Goal: Transaction & Acquisition: Purchase product/service

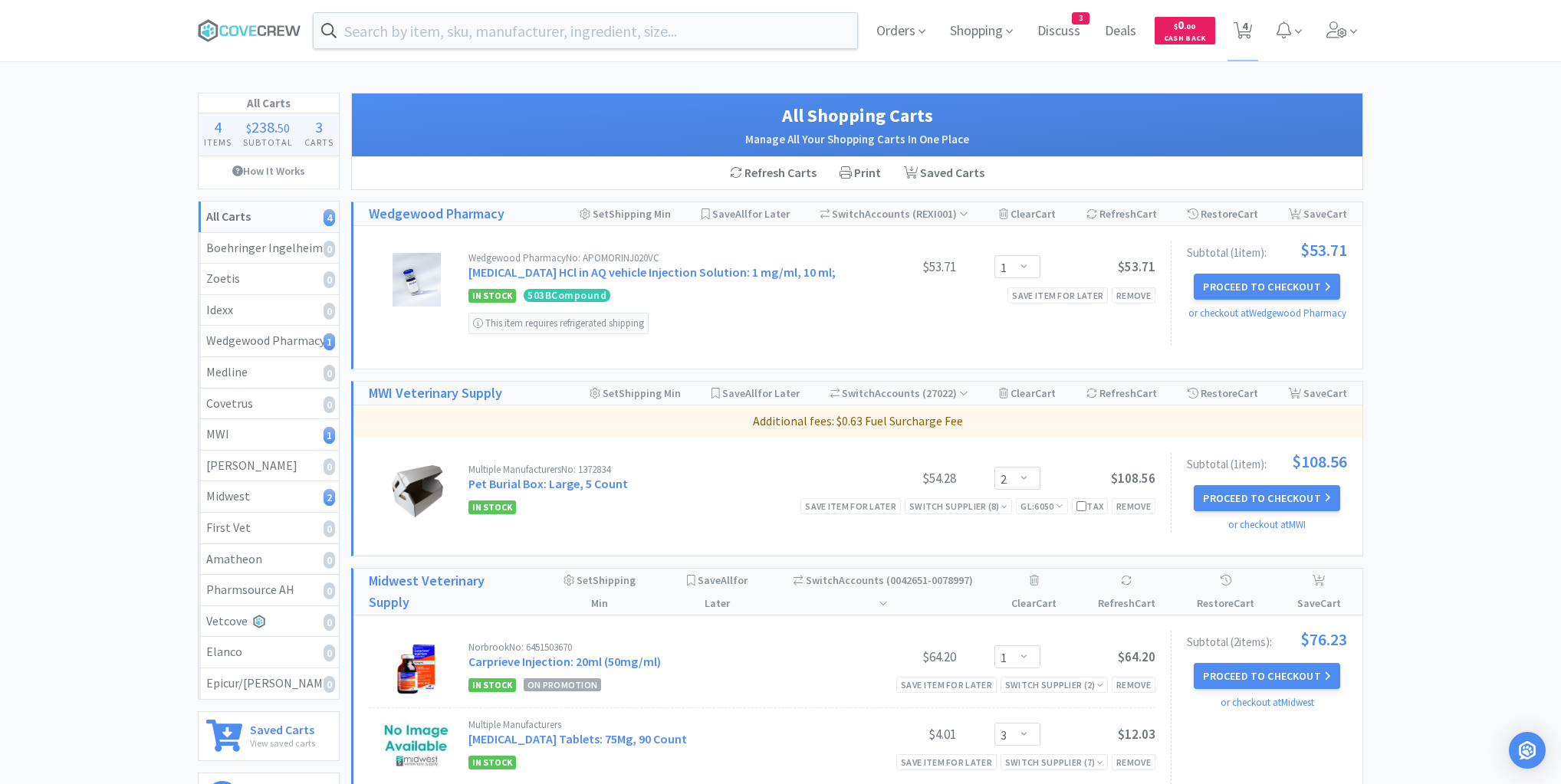
select select "1"
select select "2"
select select "1"
select select "3"
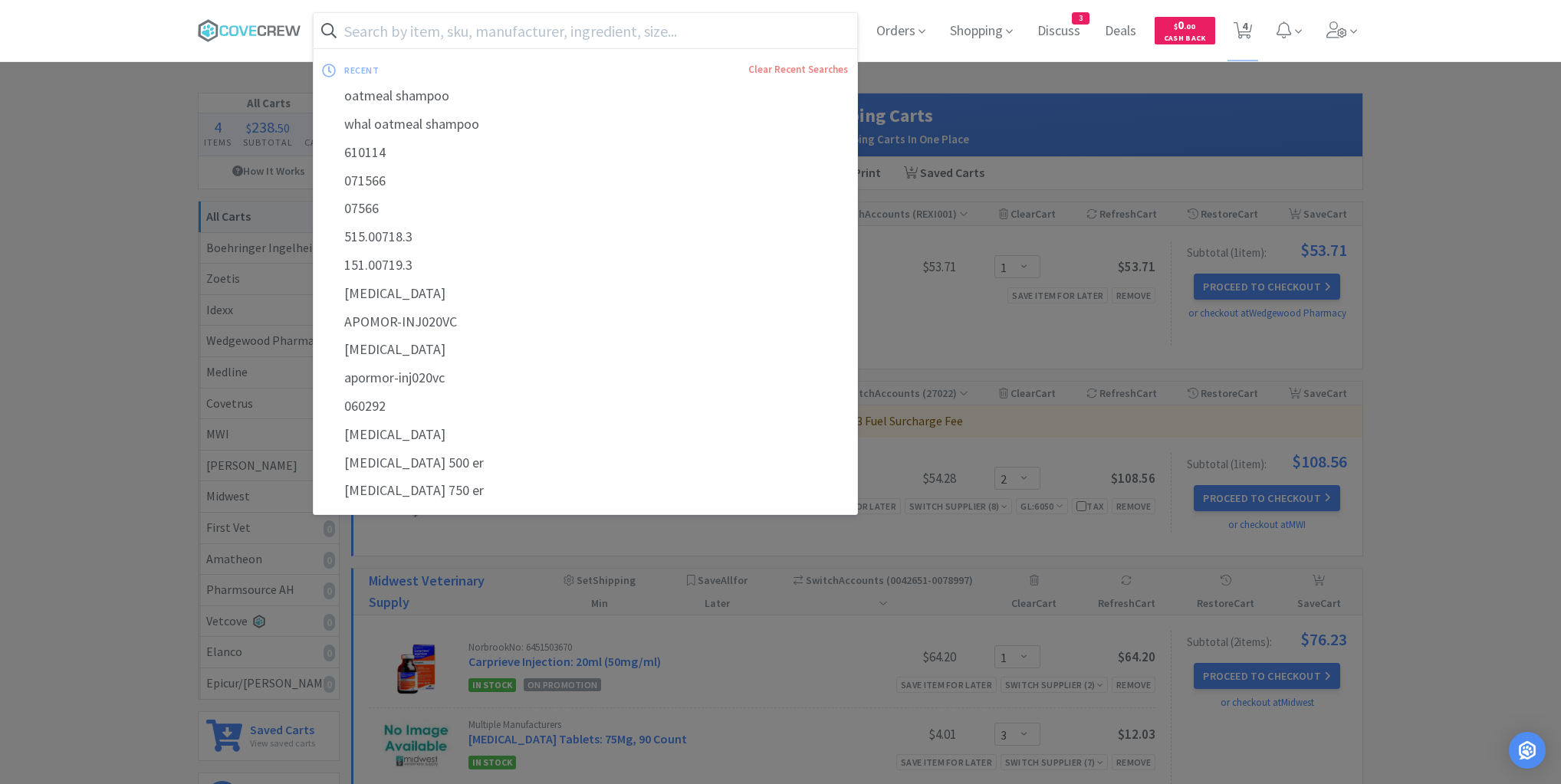
click at [774, 29] on input "text" at bounding box center [585, 31] width 544 height 35
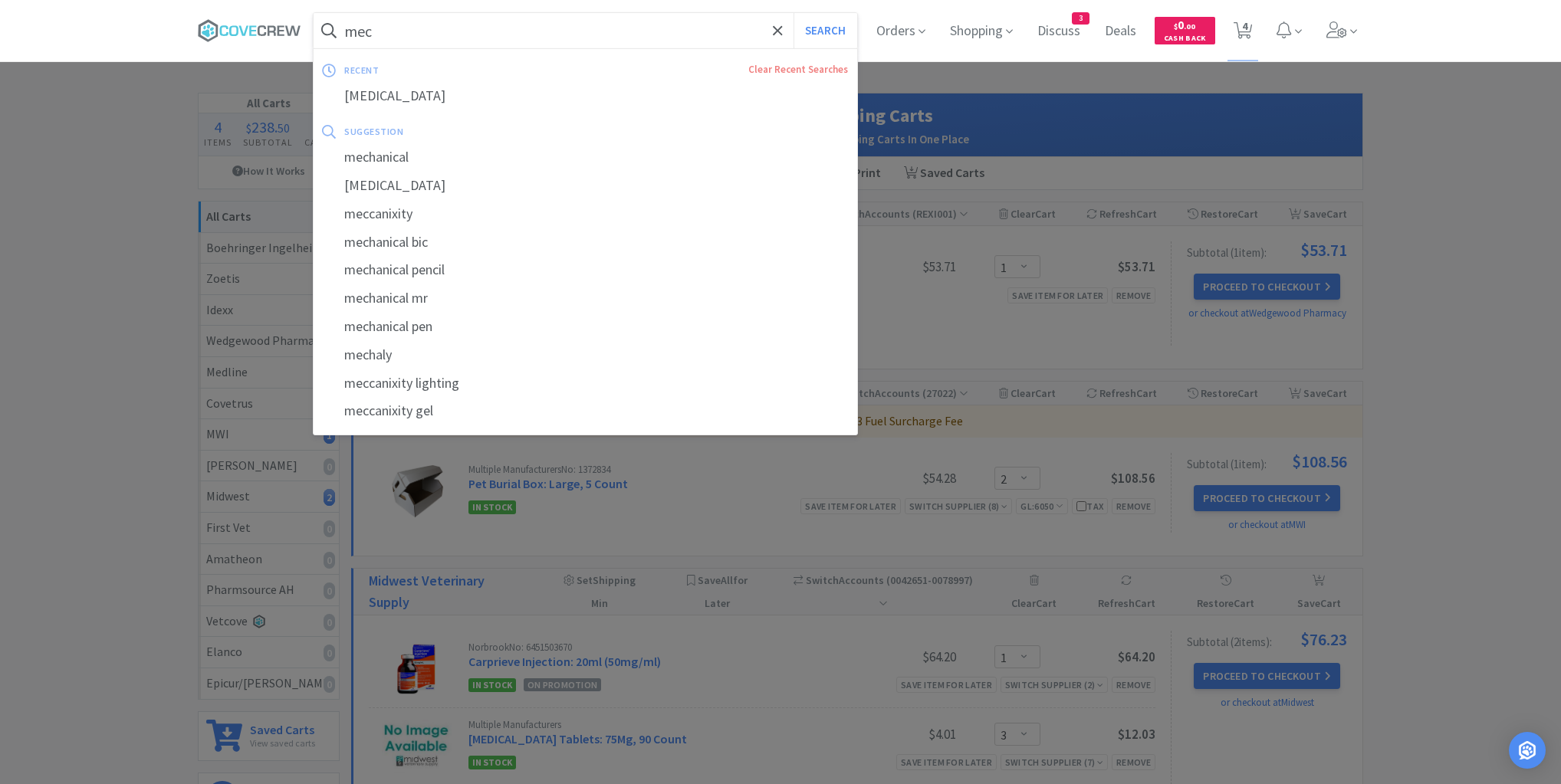
click at [405, 94] on div "[MEDICAL_DATA]" at bounding box center [585, 96] width 544 height 28
type input "[MEDICAL_DATA]"
select select "2"
select select "1"
select select "3"
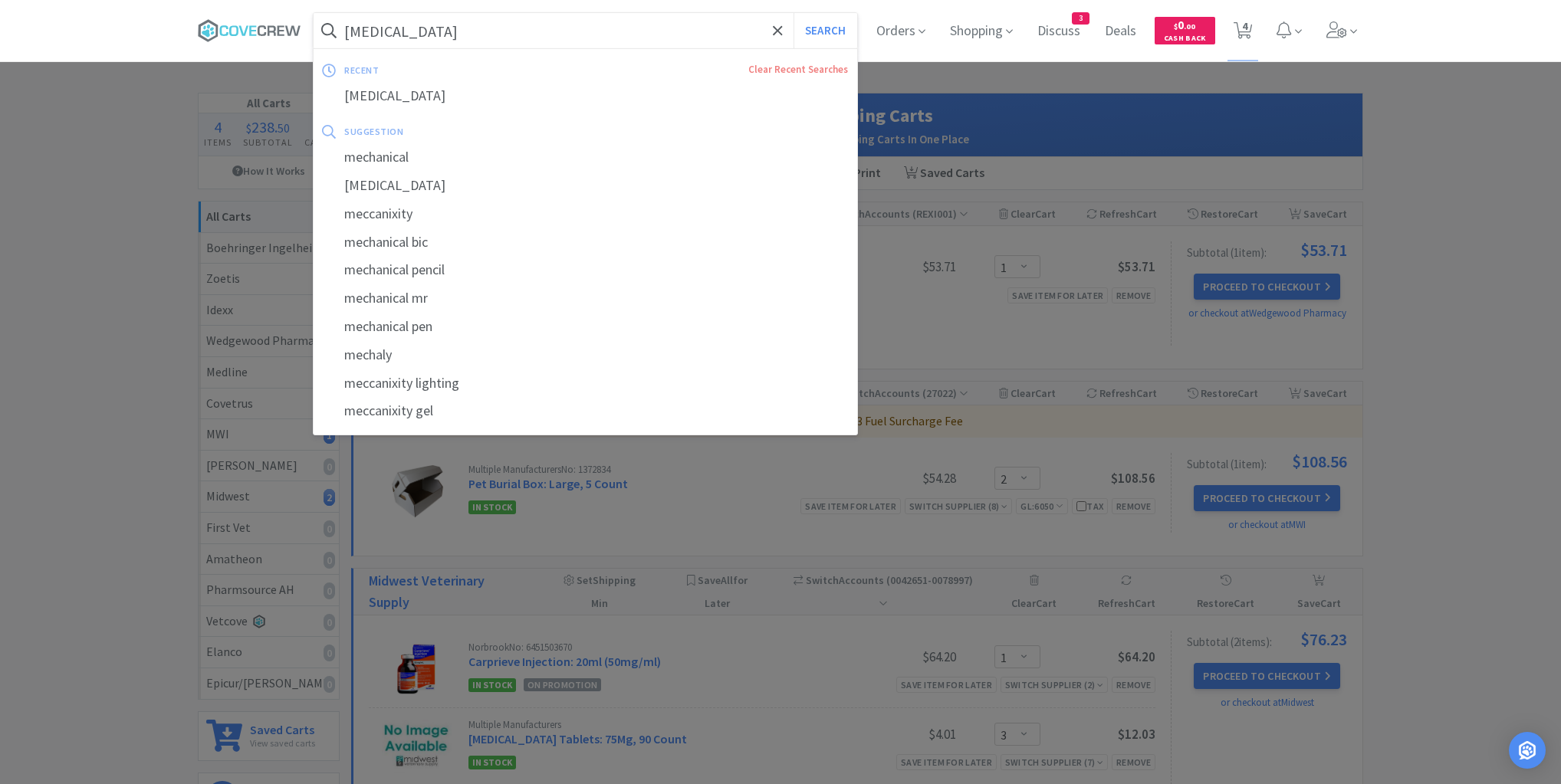
select select "1"
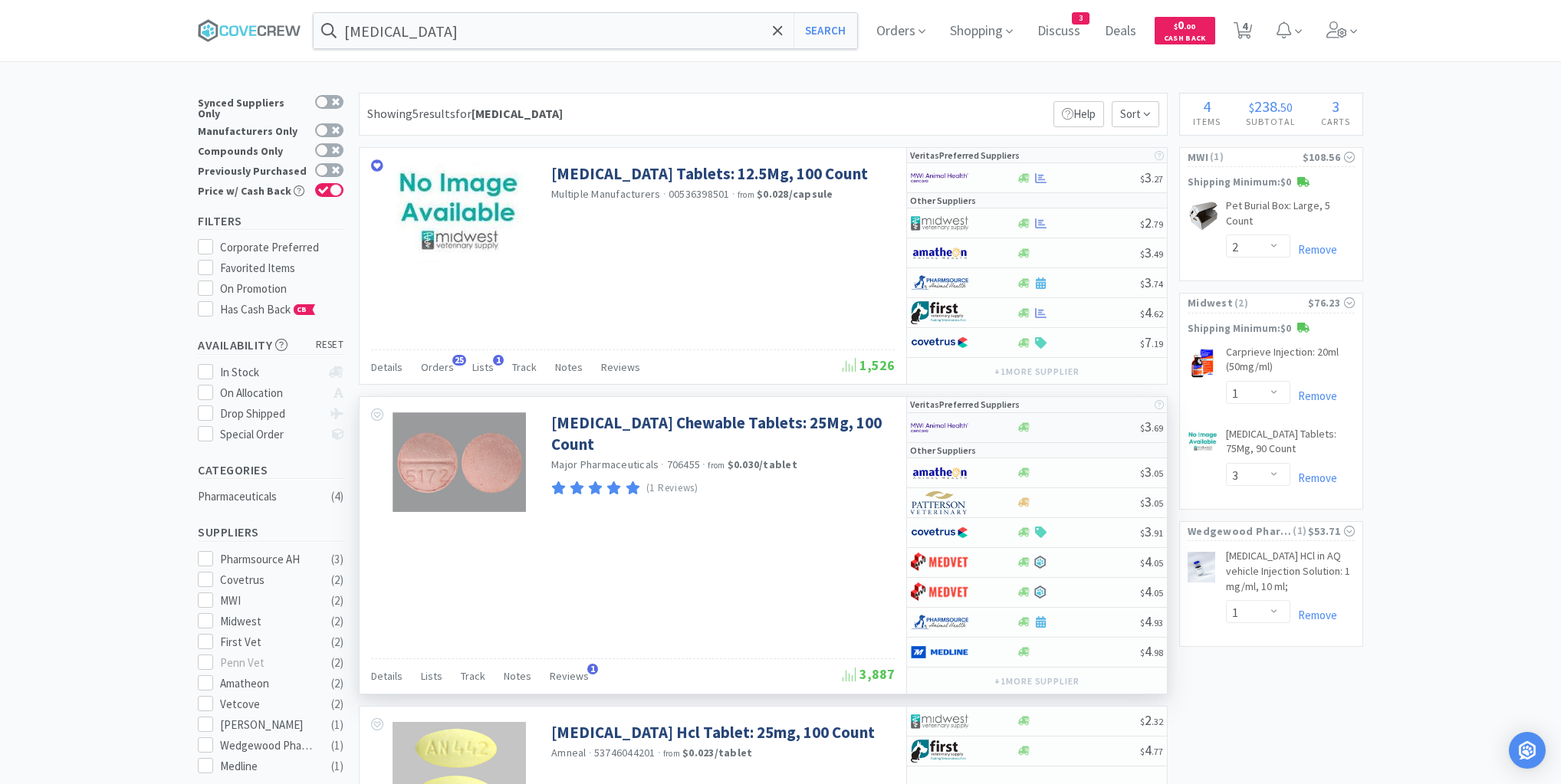
click at [1063, 423] on div at bounding box center [1077, 427] width 124 height 11
select select "1"
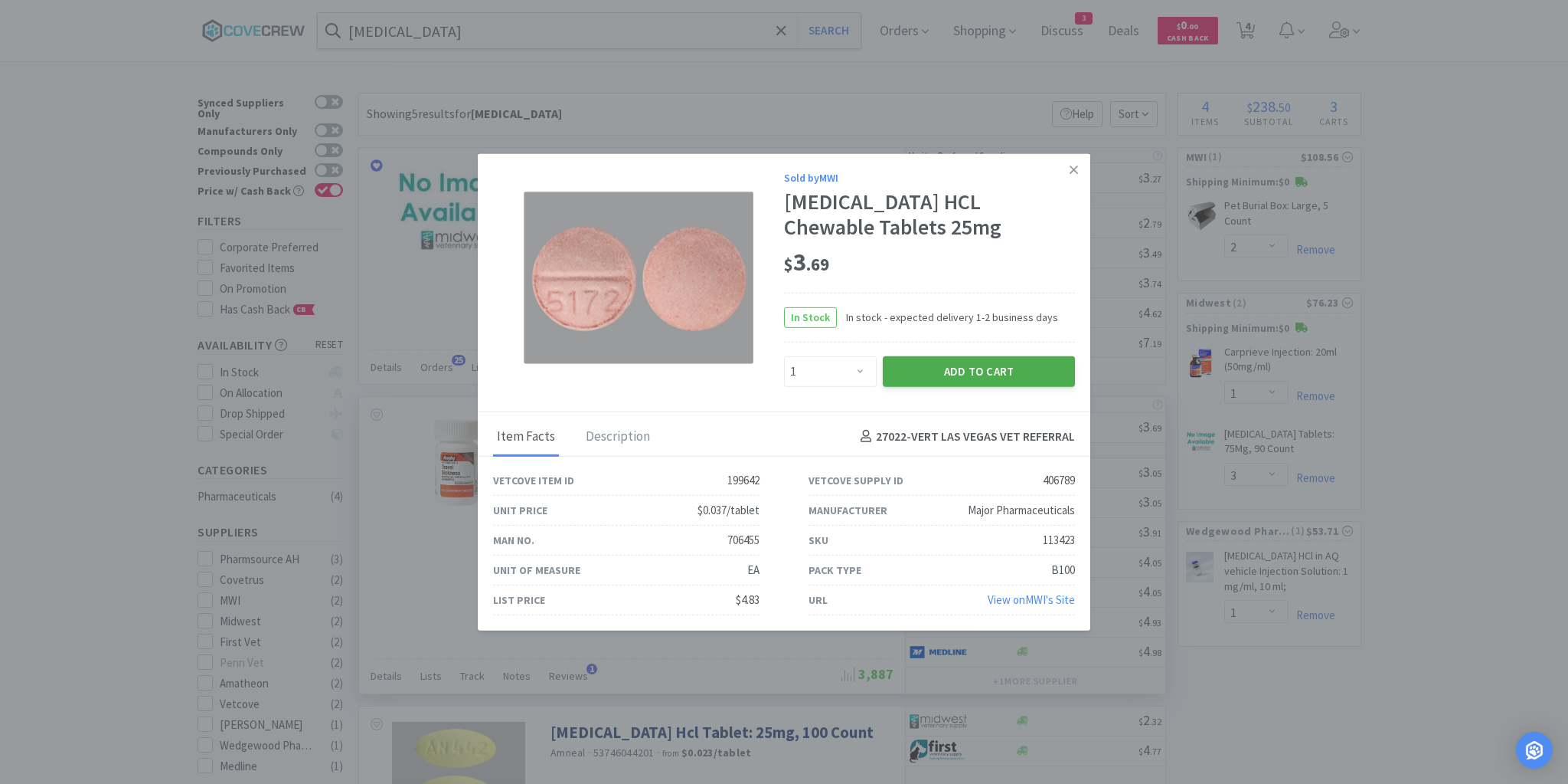
click at [1041, 371] on button "Add to Cart" at bounding box center [978, 370] width 192 height 31
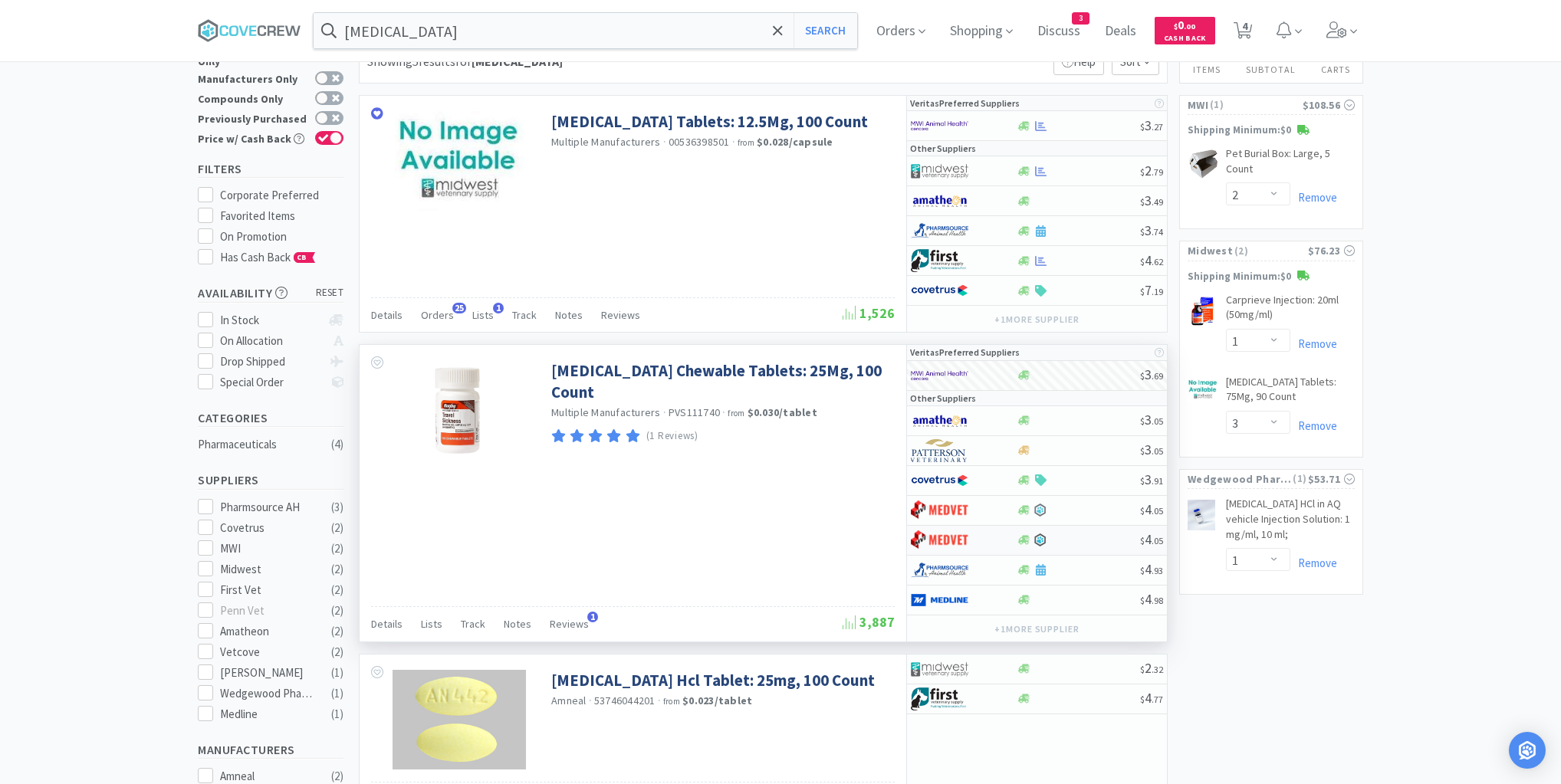
scroll to position [6, 0]
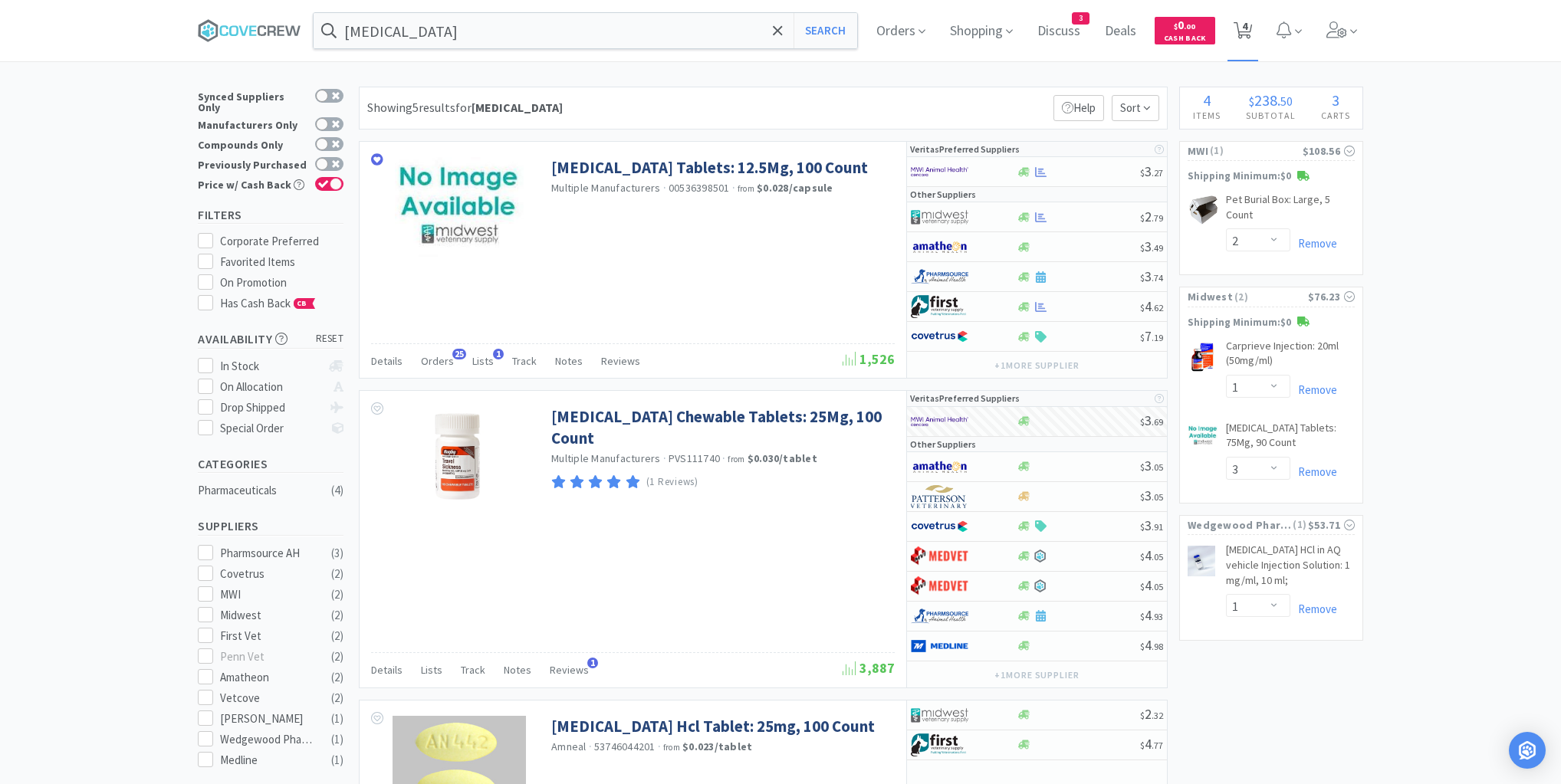
click at [1247, 30] on span "4" at bounding box center [1245, 26] width 5 height 61
select select "1"
select select "2"
select select "1"
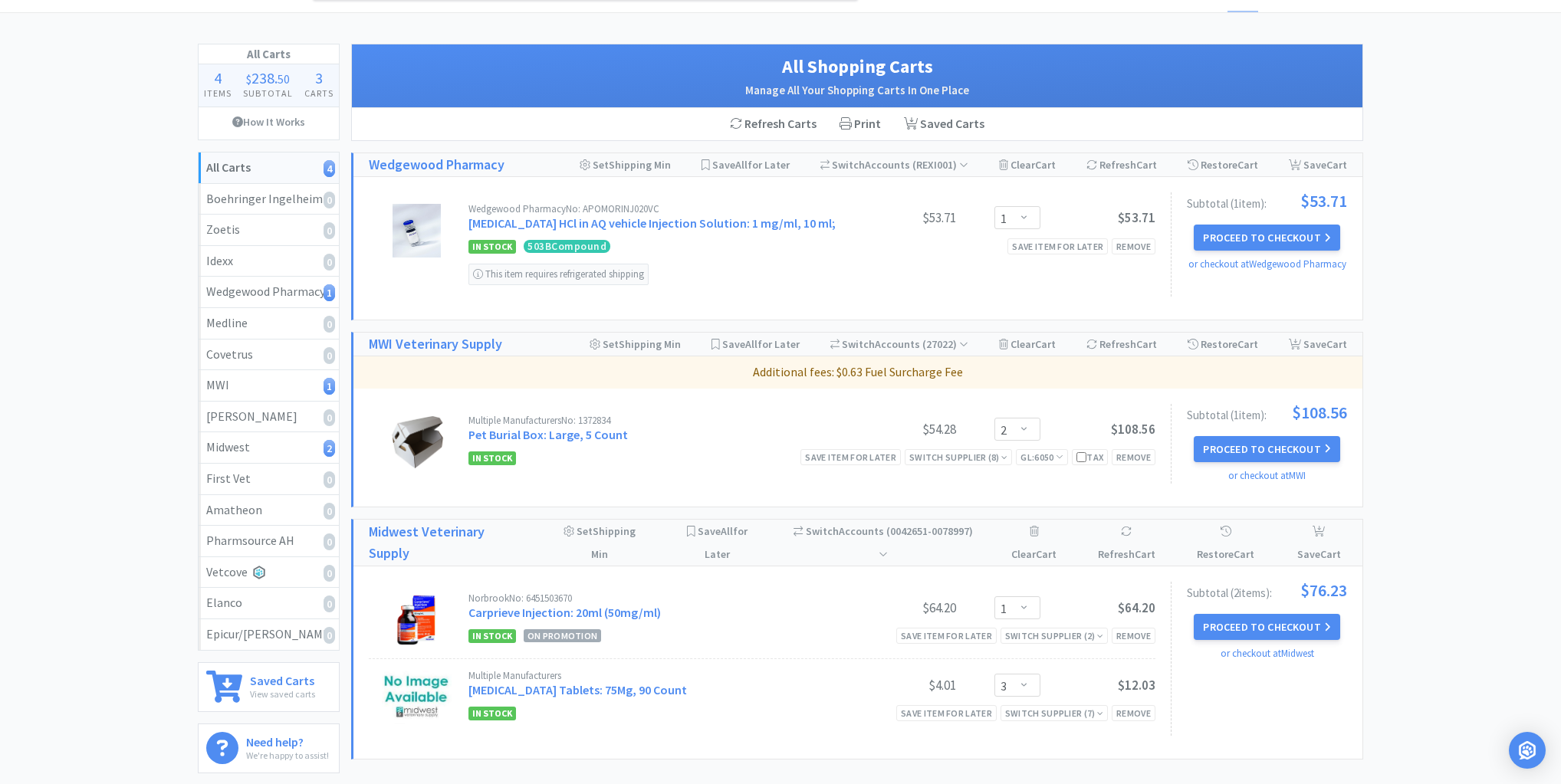
scroll to position [123, 0]
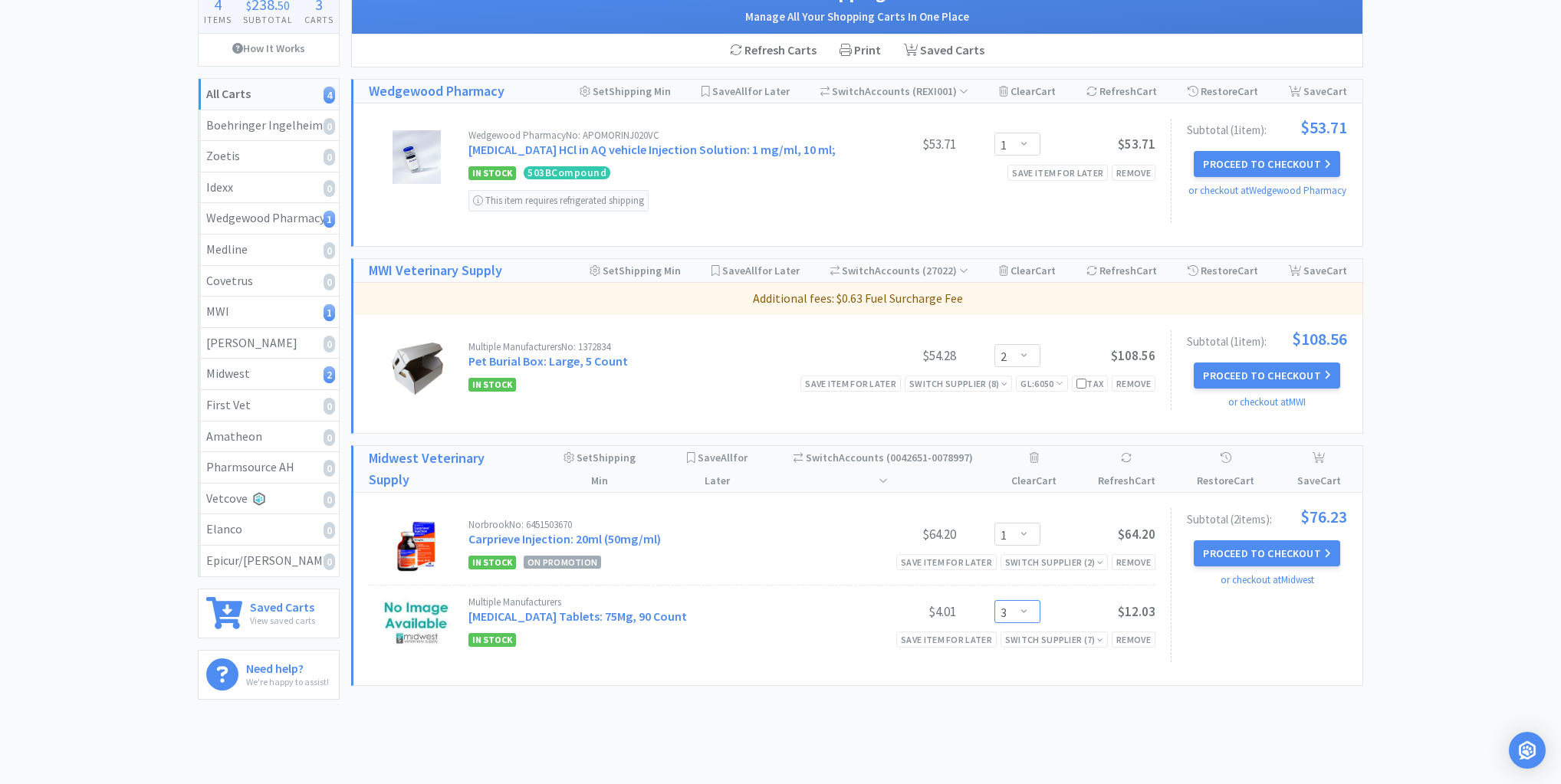
click at [1029, 608] on select "Enter Quantity 1 2 3 4 5 6 7 8 9 10 11 12 13 14 15 16 17 18 19 20 Enter Quantity" at bounding box center [1017, 611] width 46 height 23
click at [994, 600] on select "Enter Quantity 1 2 3 4 5 6 7 8 9 10 11 12 13 14 15 16 17 18 19 20 Enter Quantity" at bounding box center [1017, 611] width 46 height 23
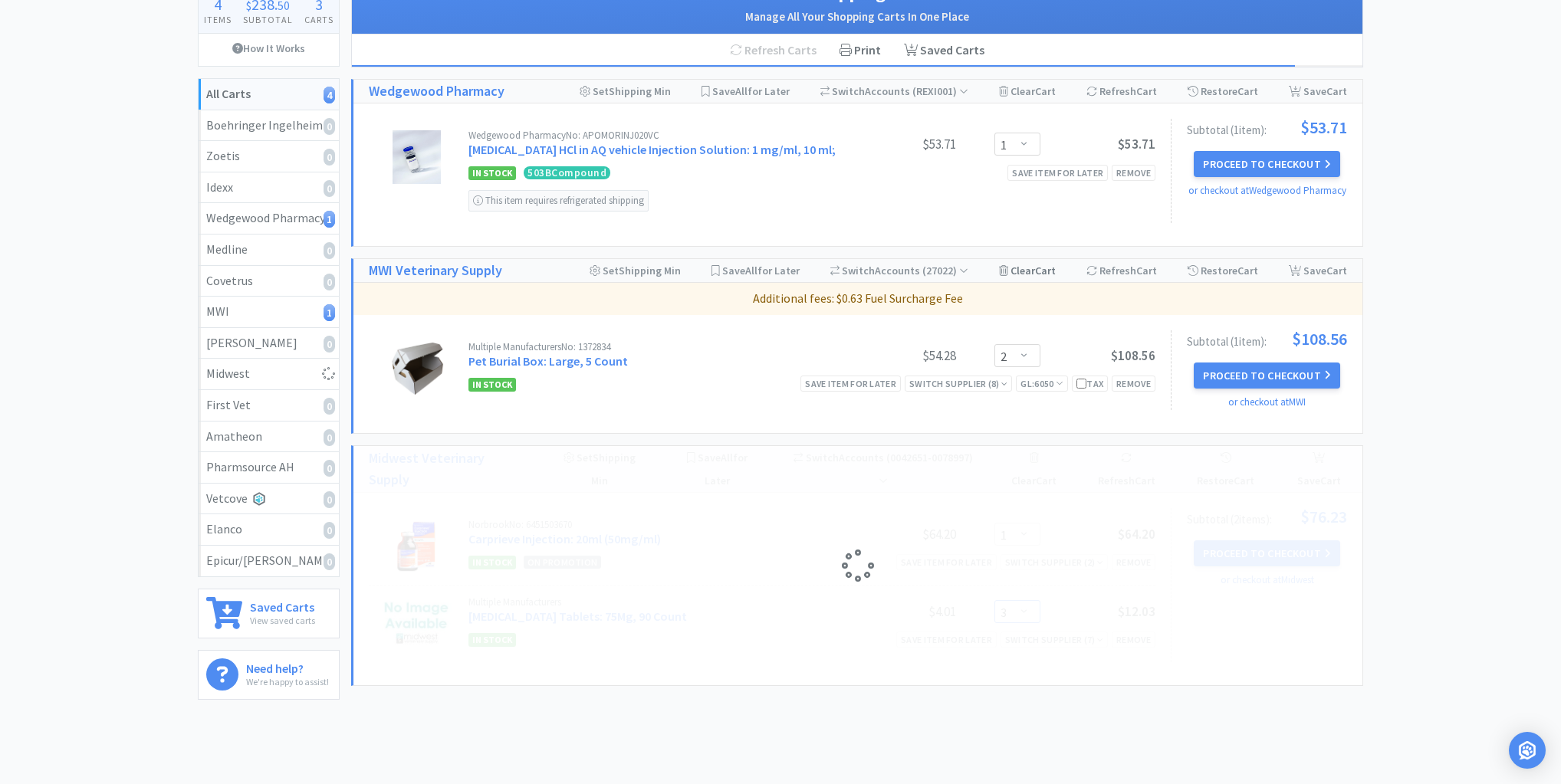
select select "2"
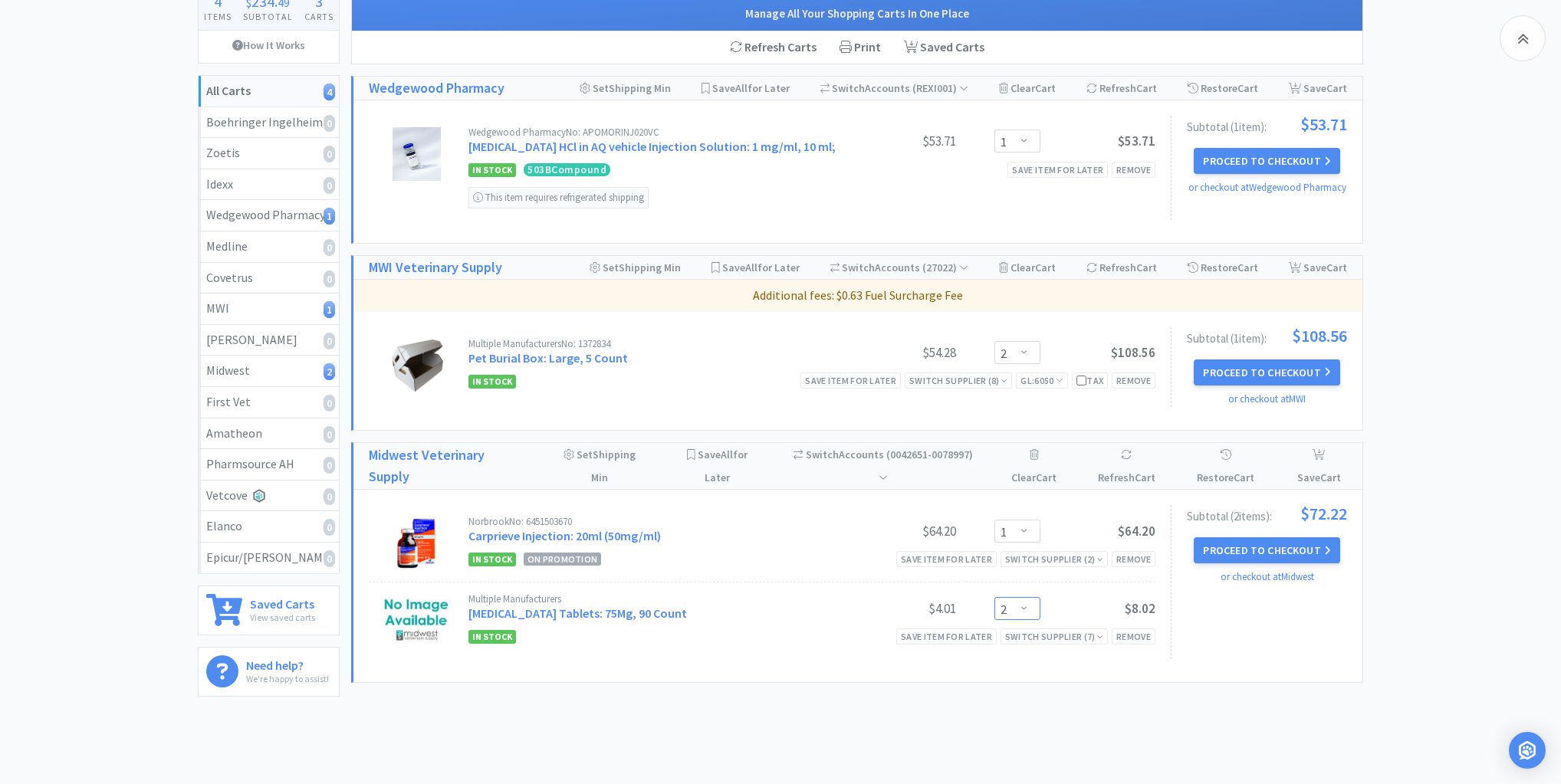
scroll to position [0, 0]
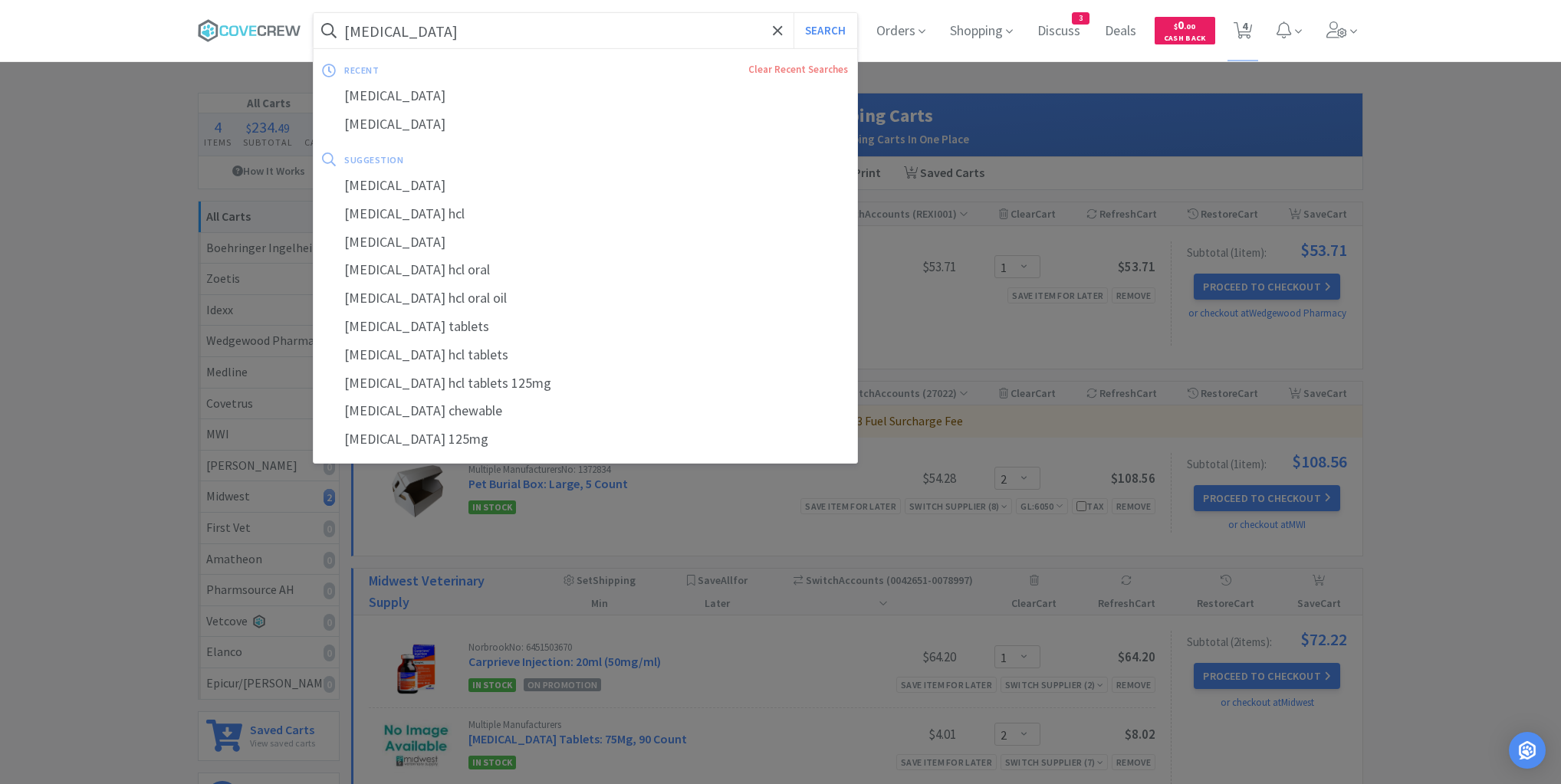
click at [463, 33] on input "[MEDICAL_DATA]" at bounding box center [585, 31] width 544 height 35
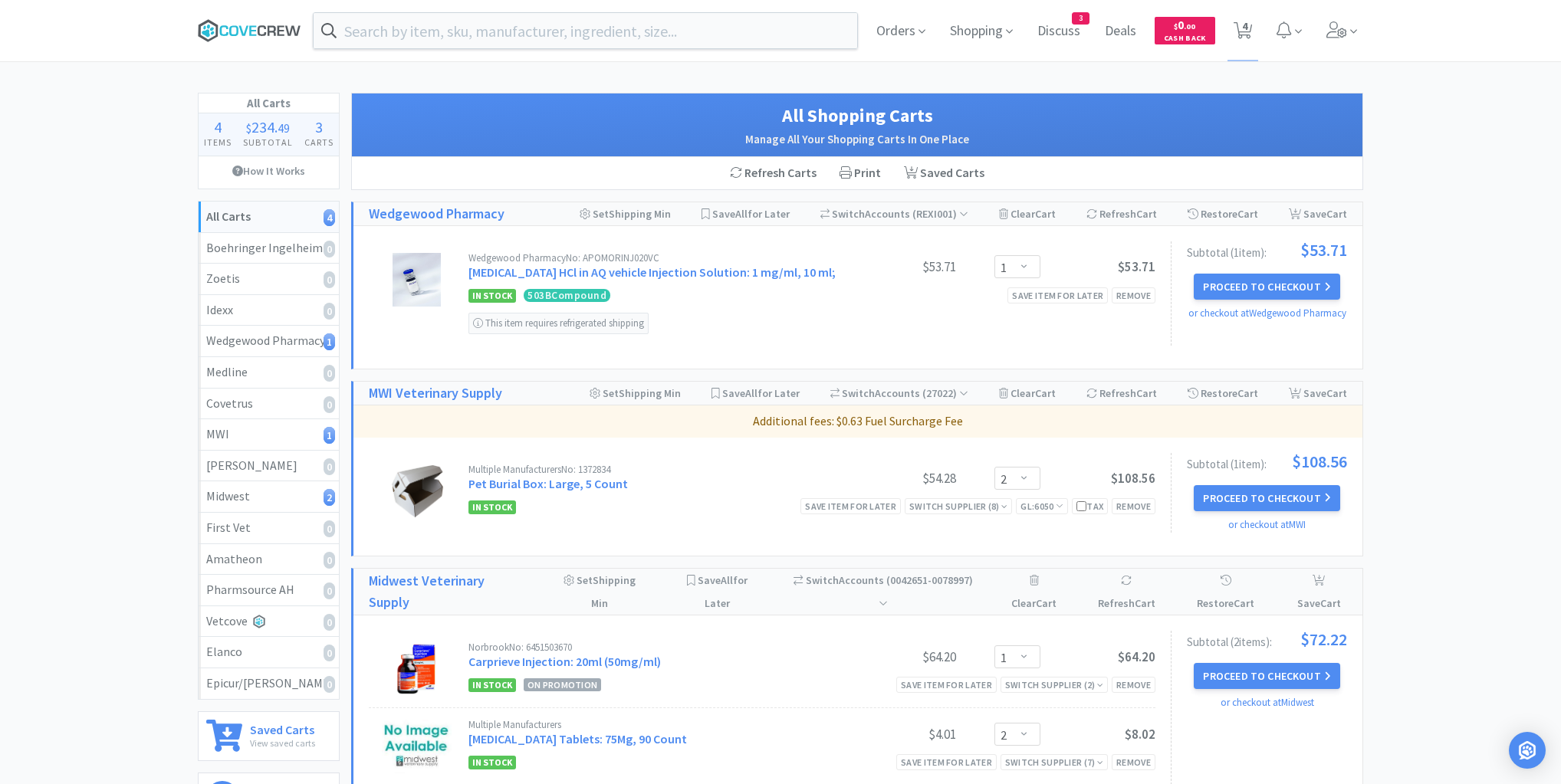
click at [262, 29] on icon at bounding box center [249, 31] width 104 height 23
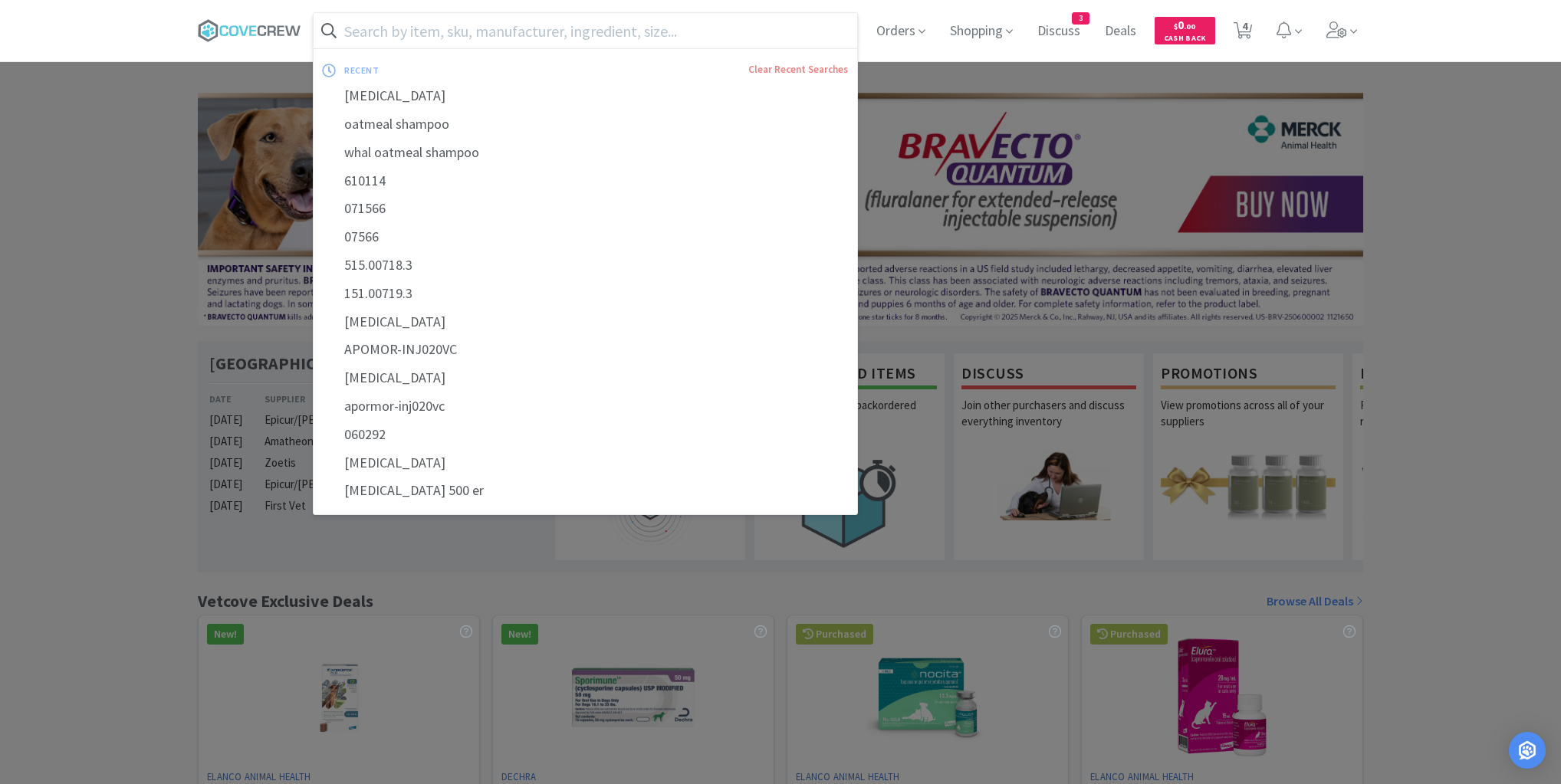
click at [827, 27] on input "text" at bounding box center [585, 31] width 544 height 35
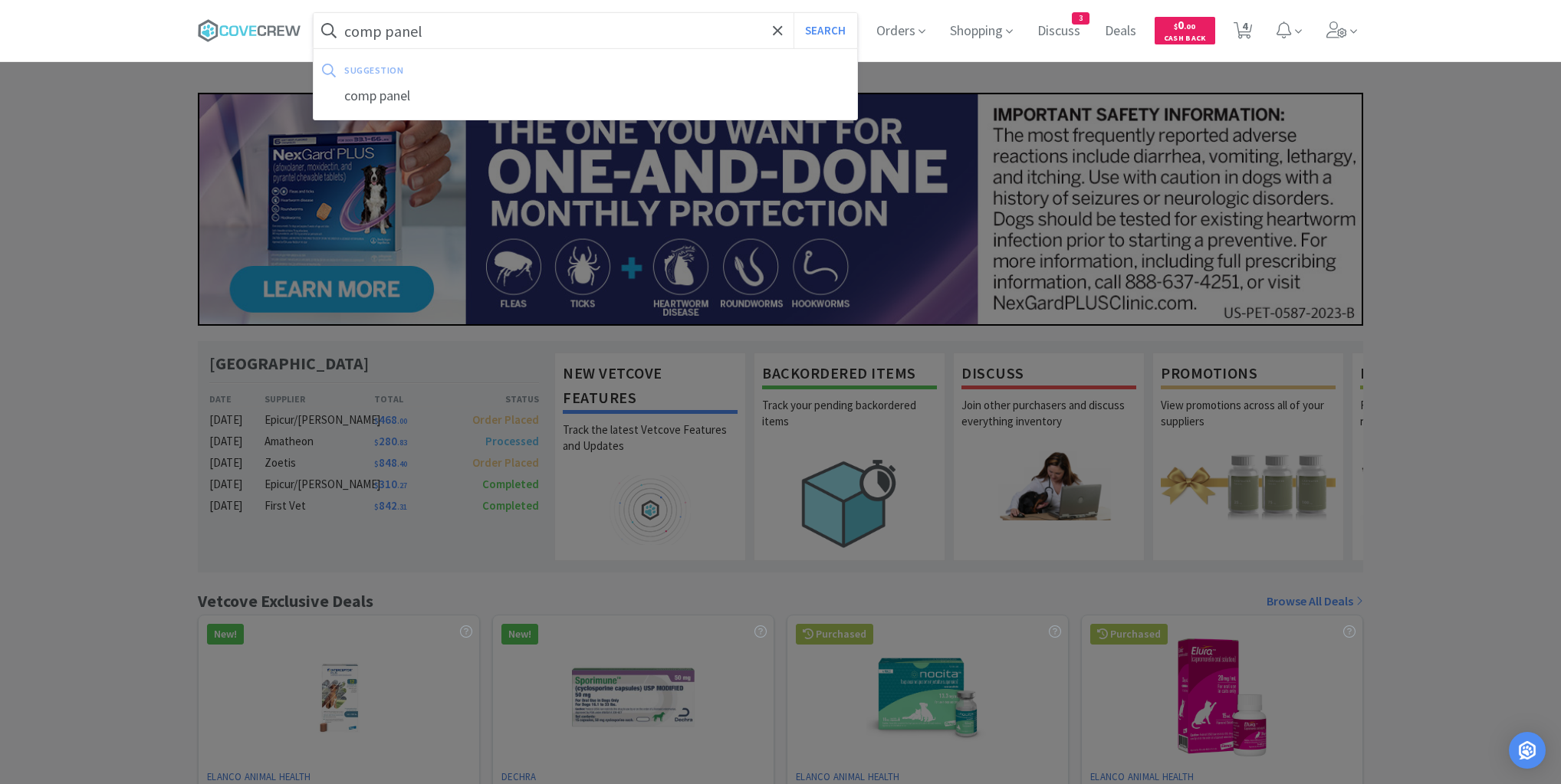
type input "comp panel"
click at [793, 13] on button "Search" at bounding box center [825, 31] width 63 height 35
select select "2"
select select "1"
select select "2"
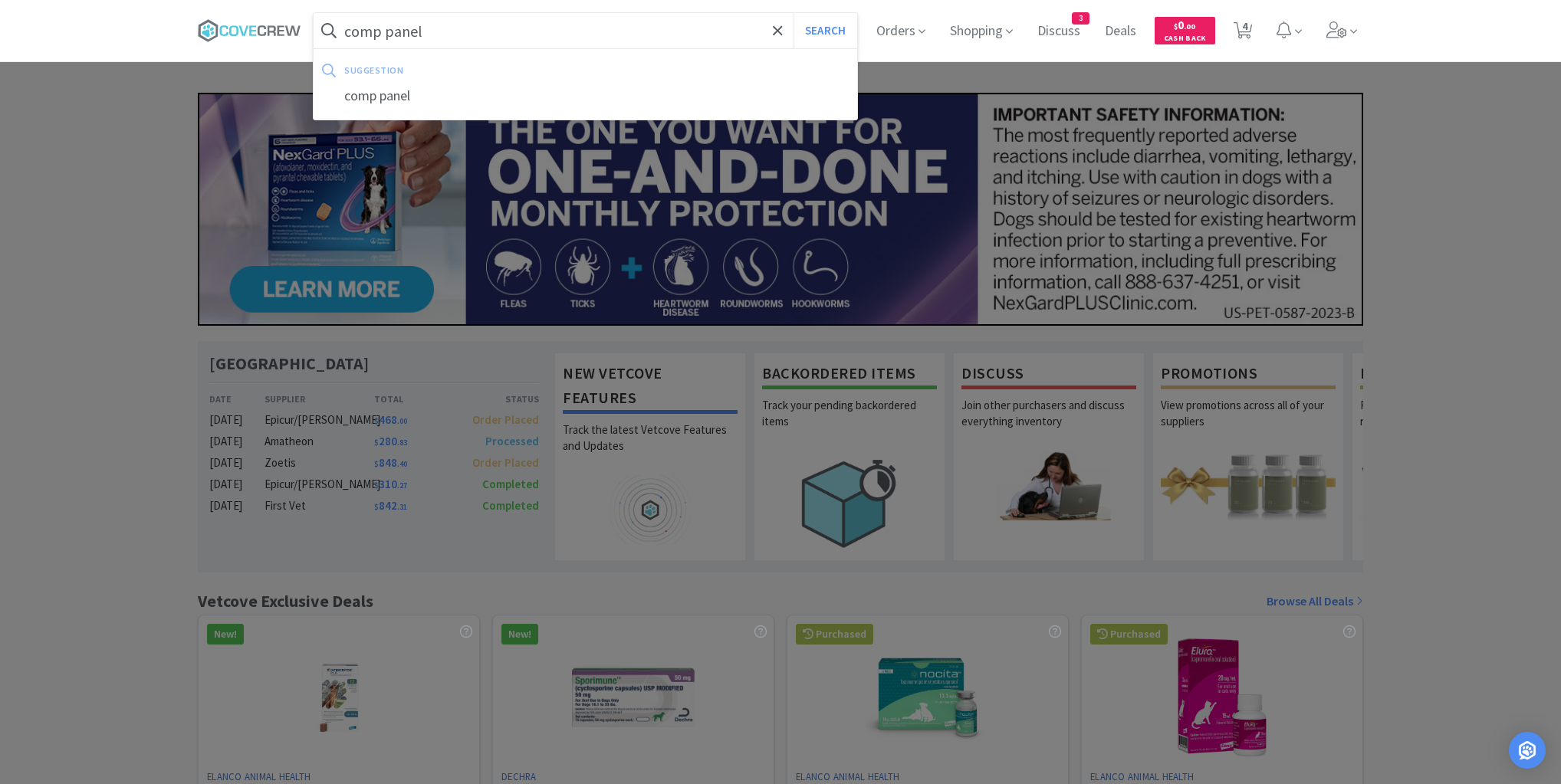
select select "1"
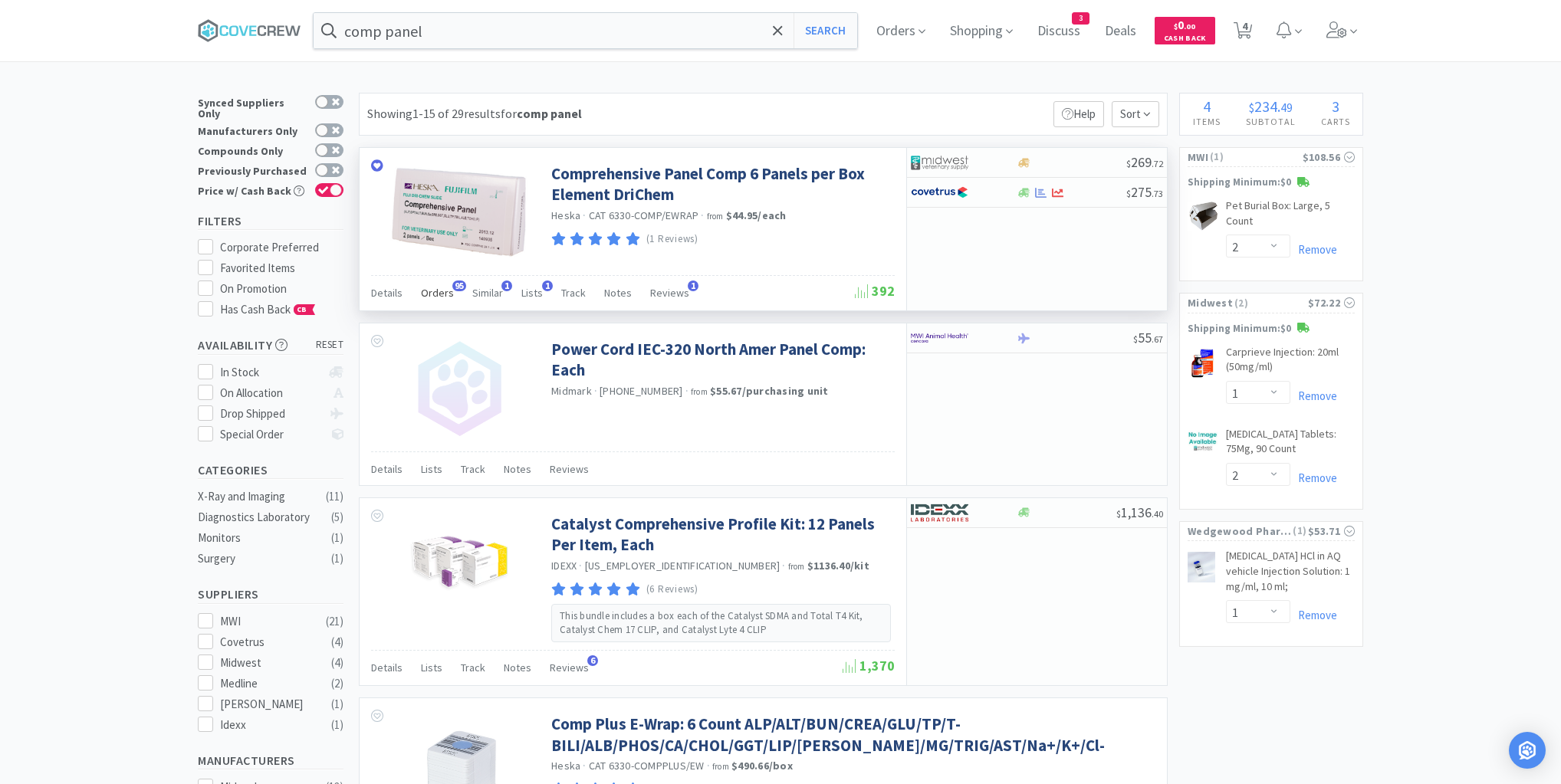
click at [437, 294] on span "Orders" at bounding box center [437, 293] width 33 height 14
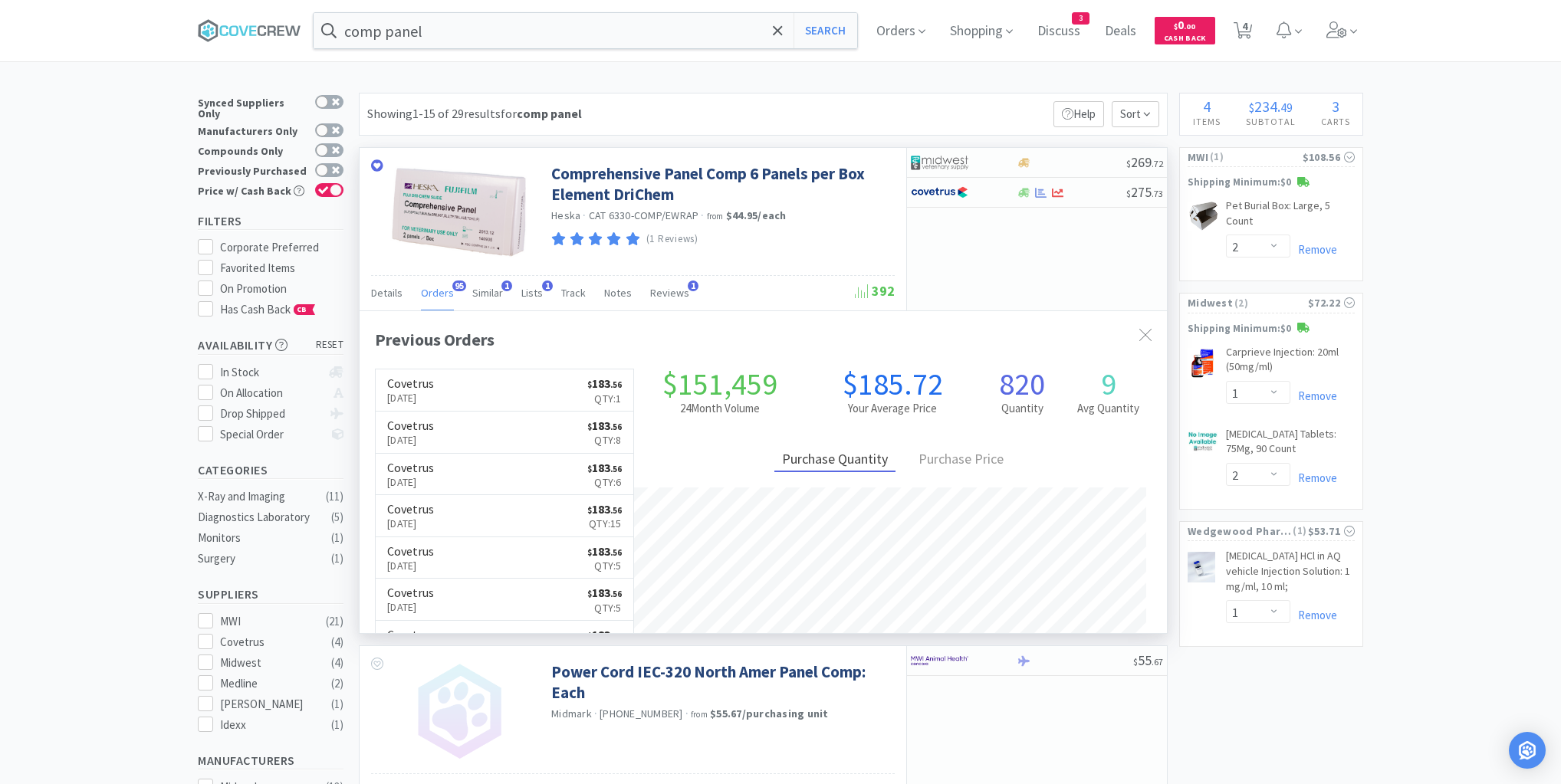
scroll to position [411, 807]
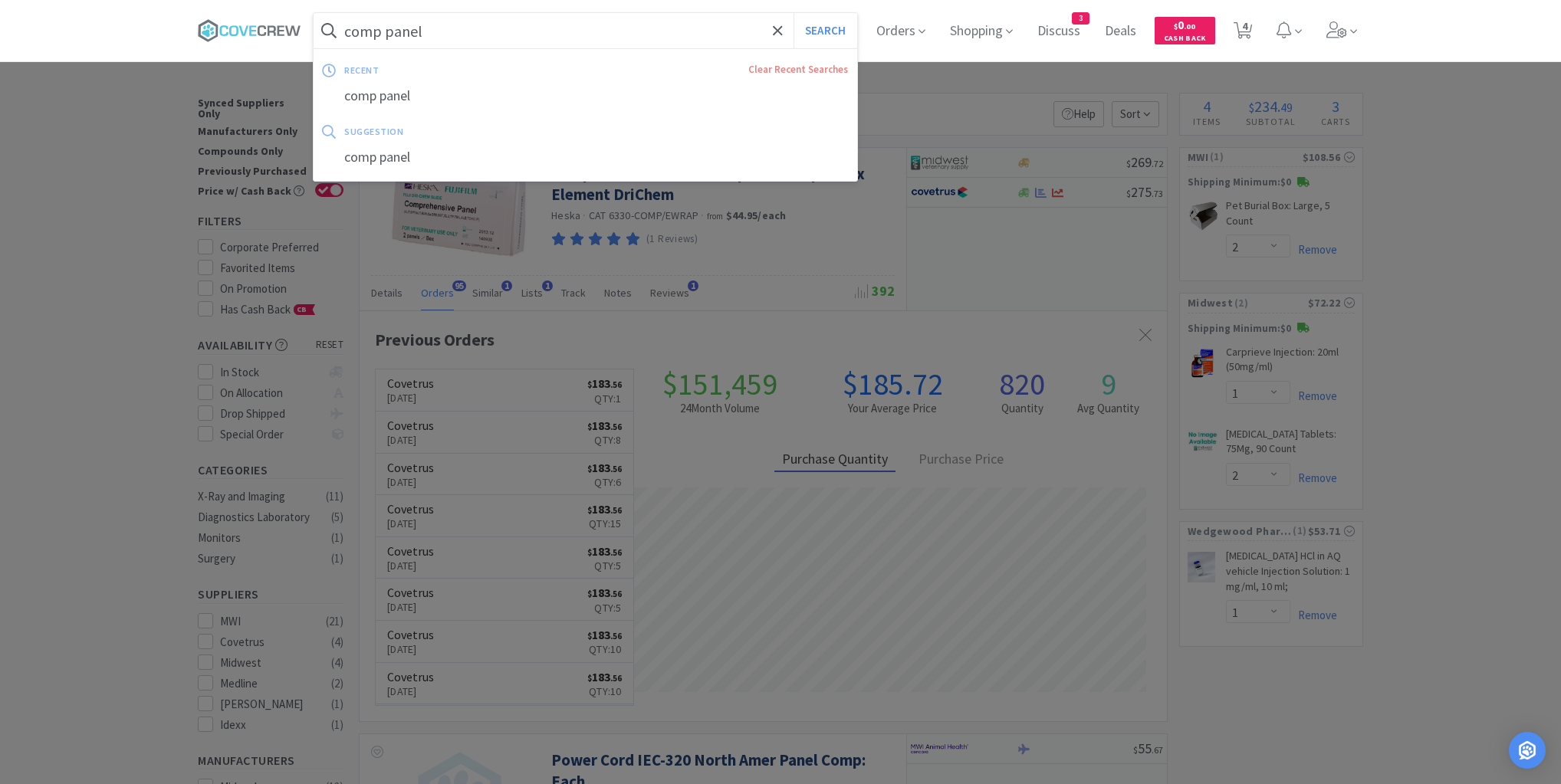
click at [617, 29] on input "comp panel" at bounding box center [585, 31] width 544 height 35
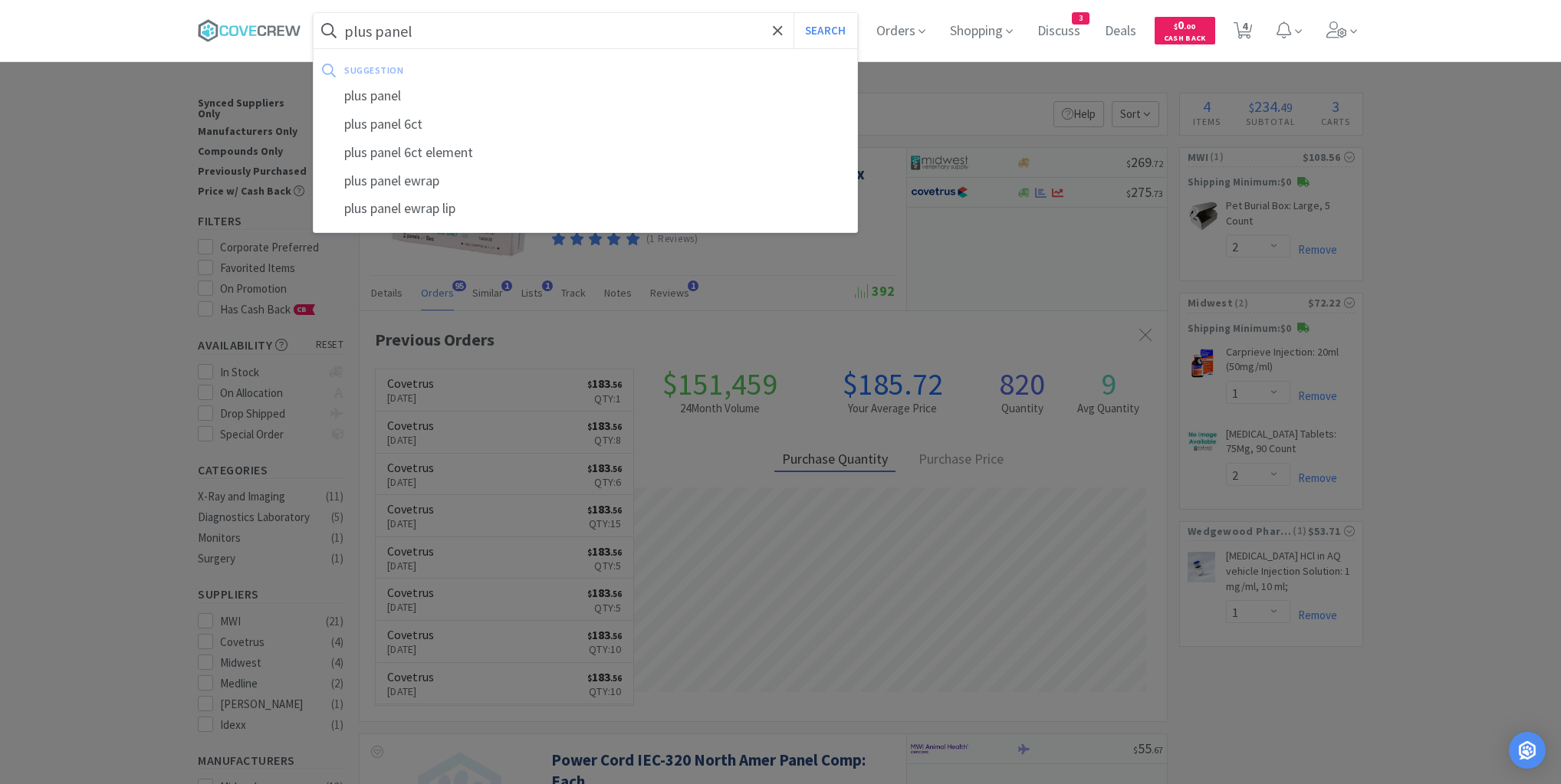
type input "plus panel"
click at [793, 13] on button "Search" at bounding box center [825, 31] width 63 height 35
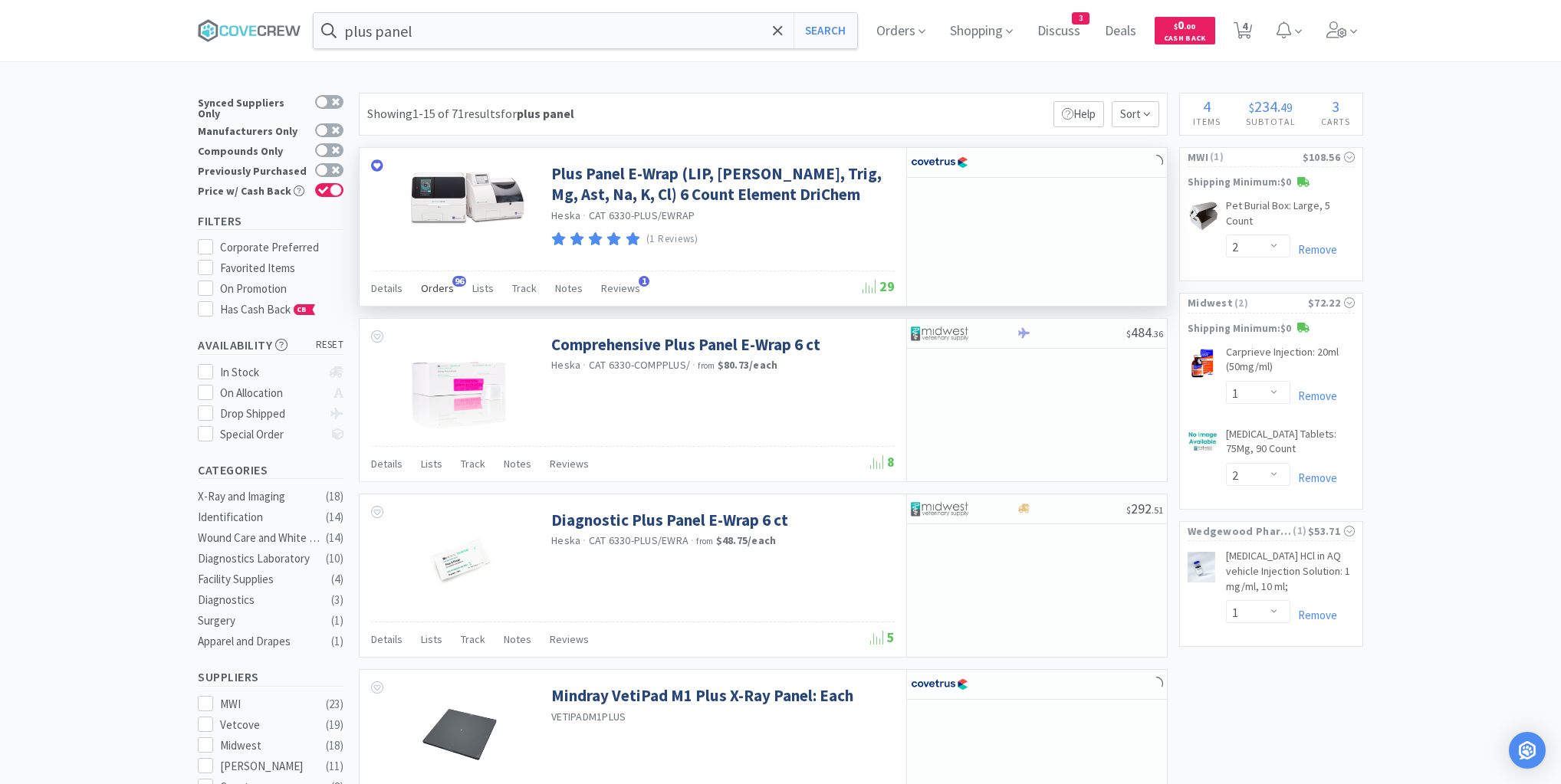
click at [437, 285] on span "Orders" at bounding box center [437, 288] width 33 height 14
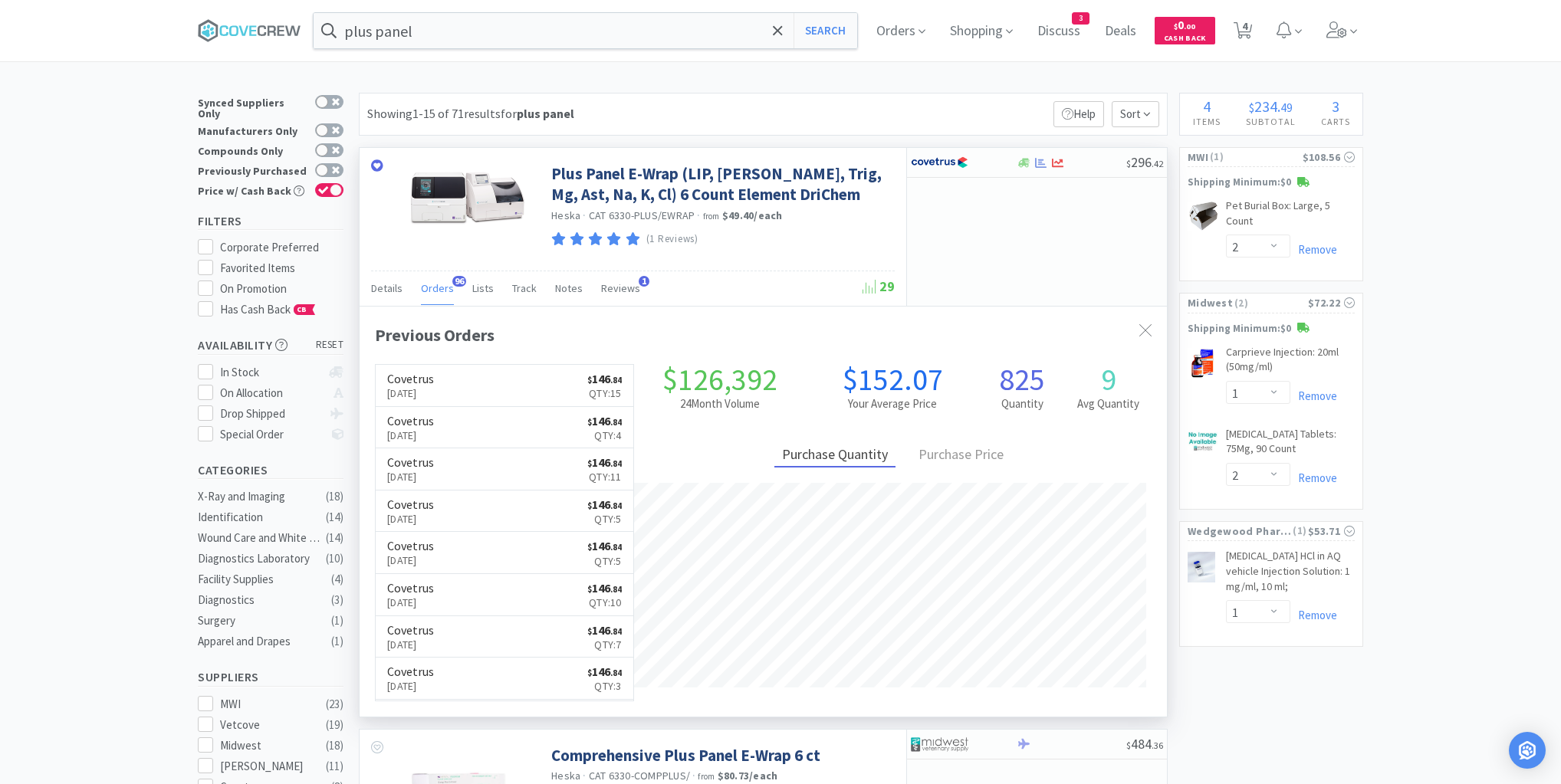
scroll to position [411, 807]
click at [285, 32] on icon at bounding box center [249, 31] width 104 height 23
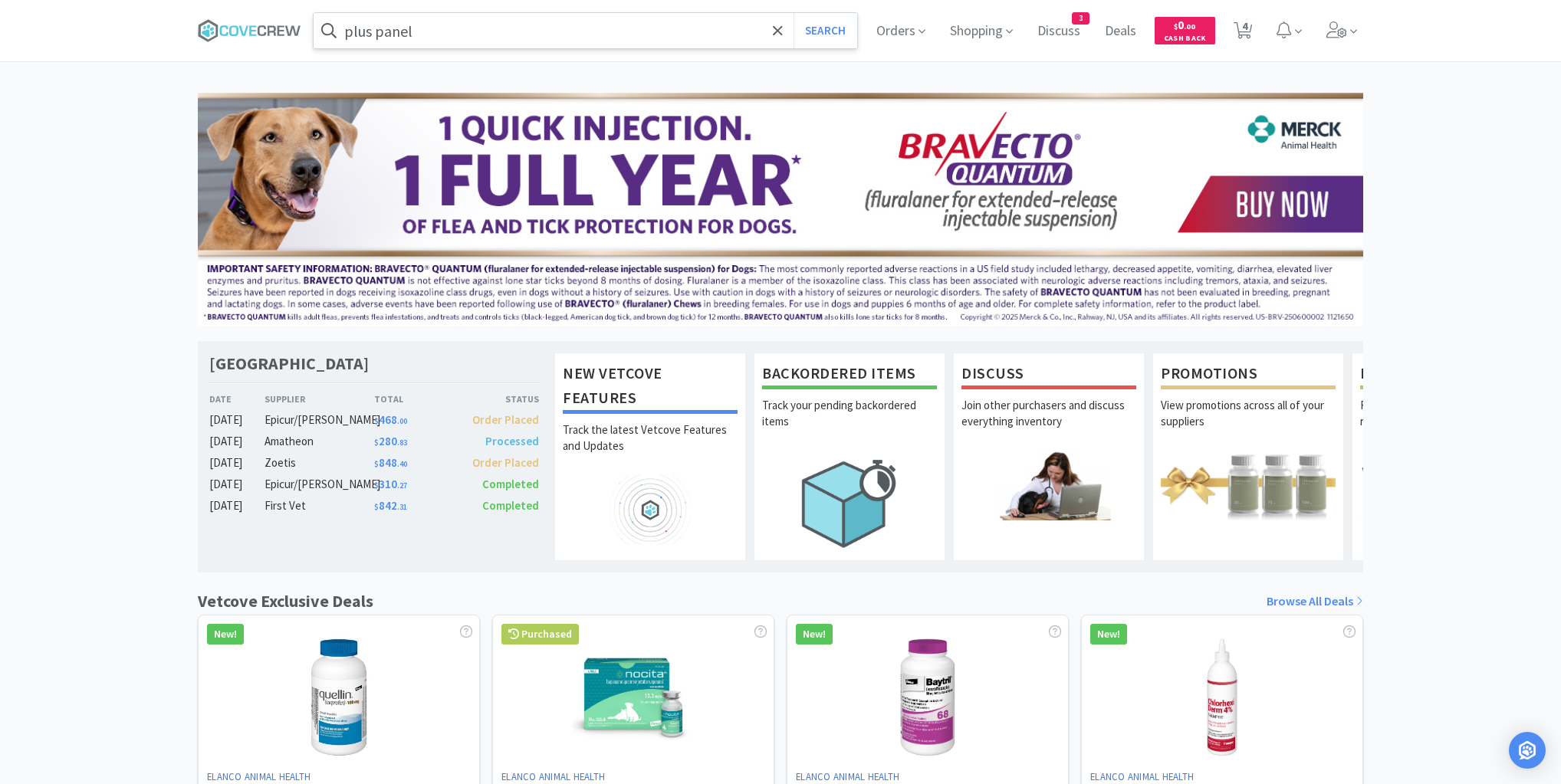
click at [448, 35] on input "plus panel" at bounding box center [585, 31] width 544 height 35
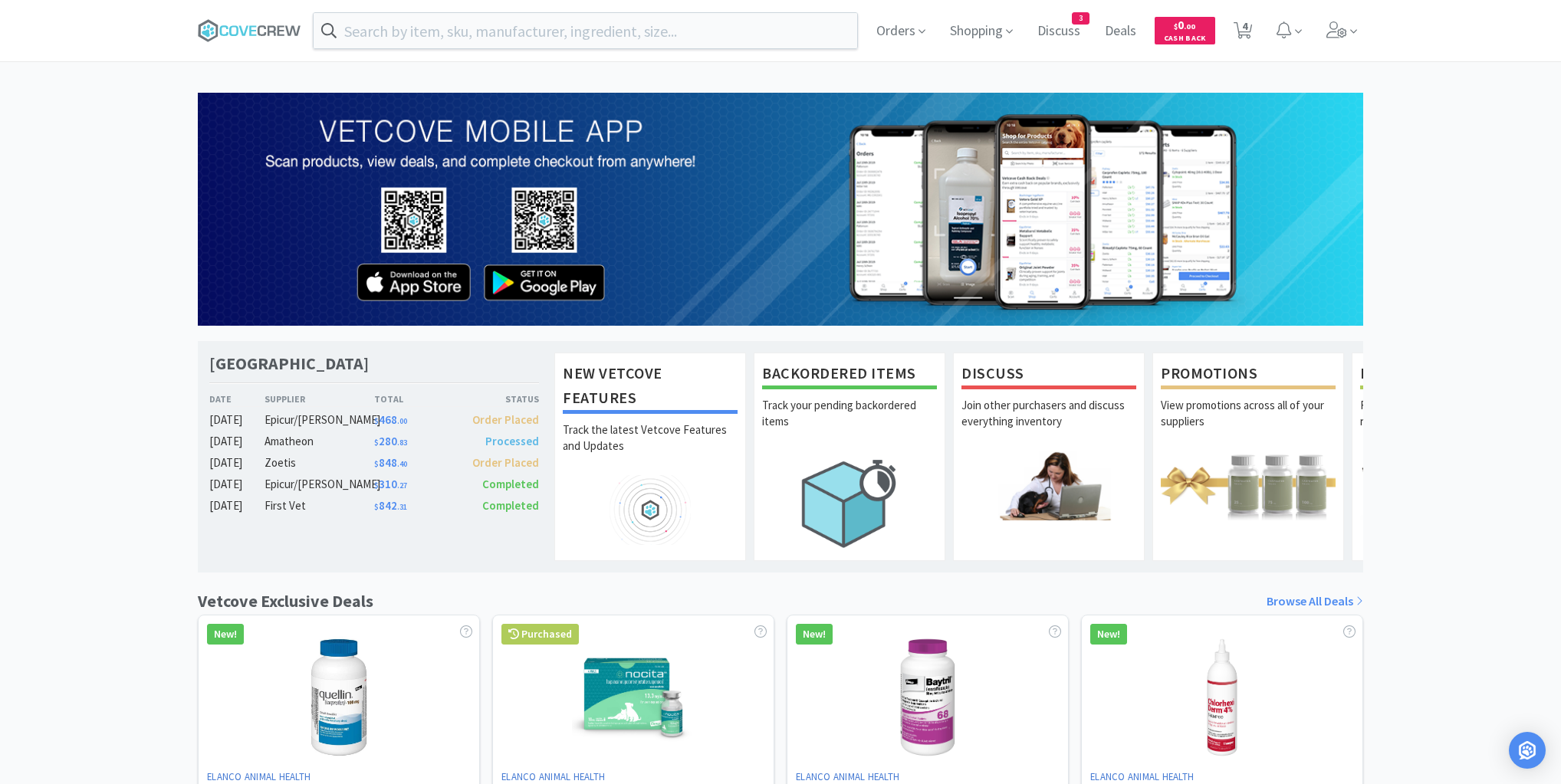
drag, startPoint x: 176, startPoint y: 355, endPoint x: 199, endPoint y: 414, distance: 63.3
click at [174, 352] on div at bounding box center [780, 392] width 1561 height 784
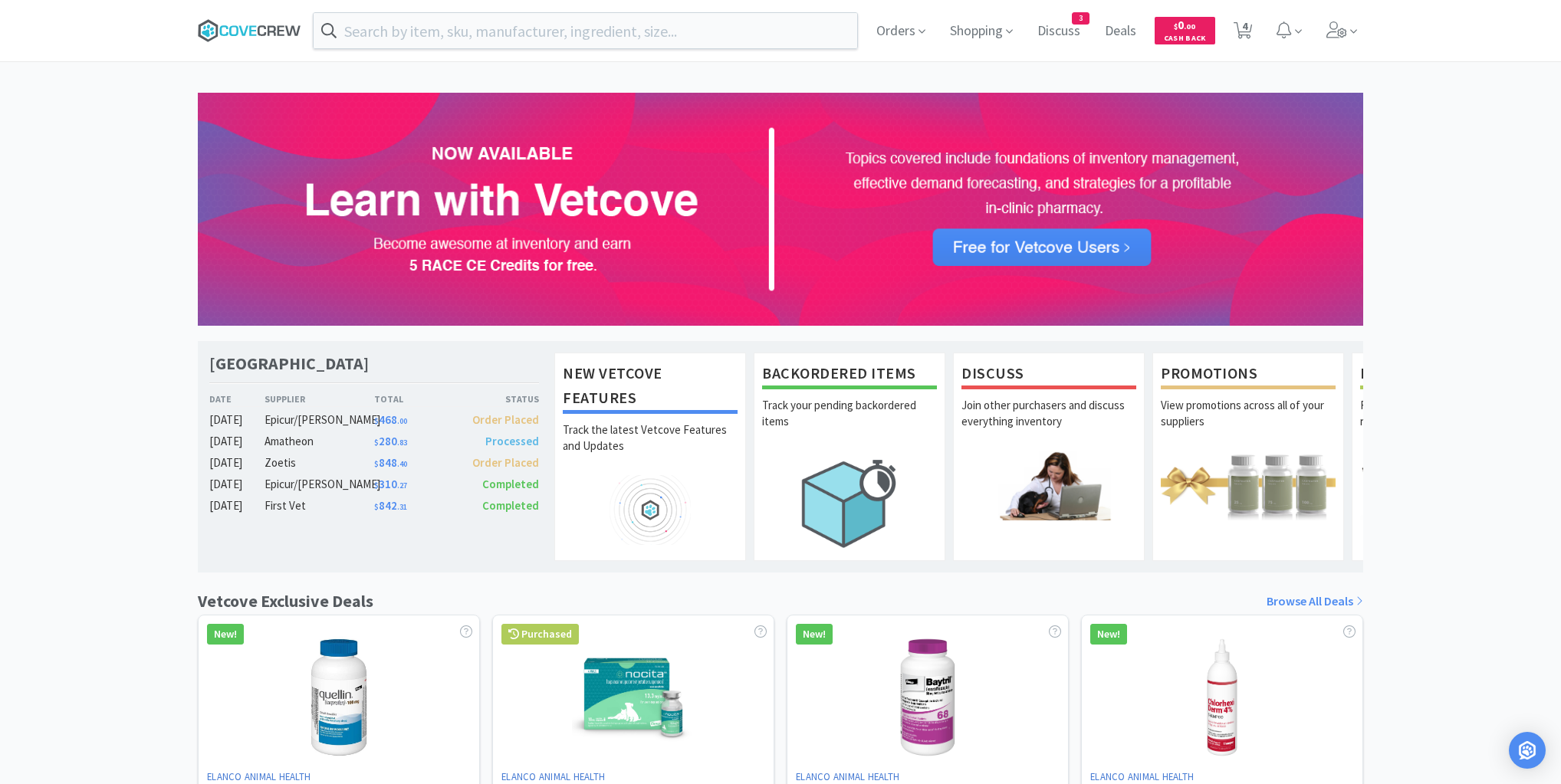
click at [249, 33] on icon at bounding box center [253, 30] width 7 height 10
